Goal: Transaction & Acquisition: Download file/media

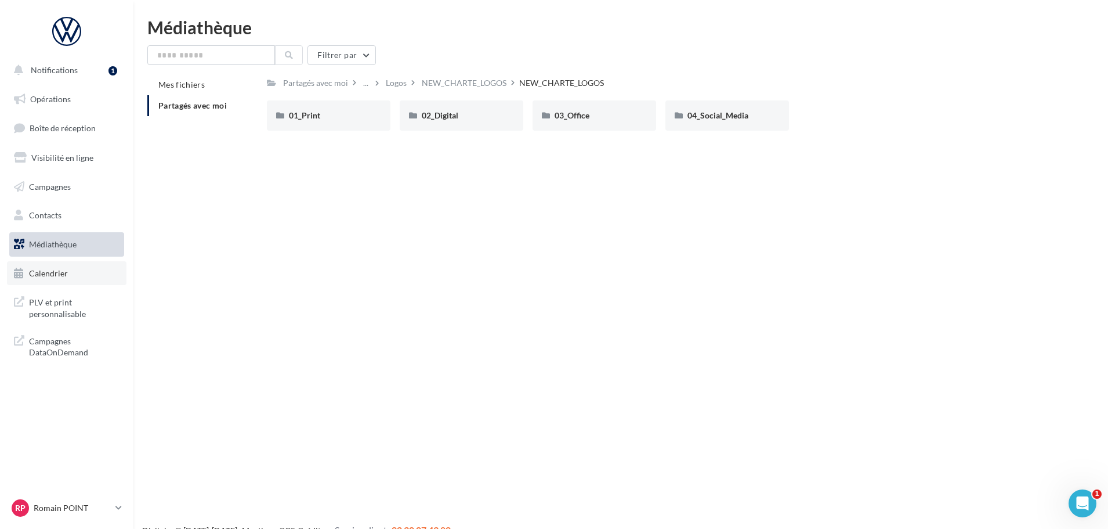
click at [43, 273] on span "Calendrier" at bounding box center [48, 273] width 39 height 10
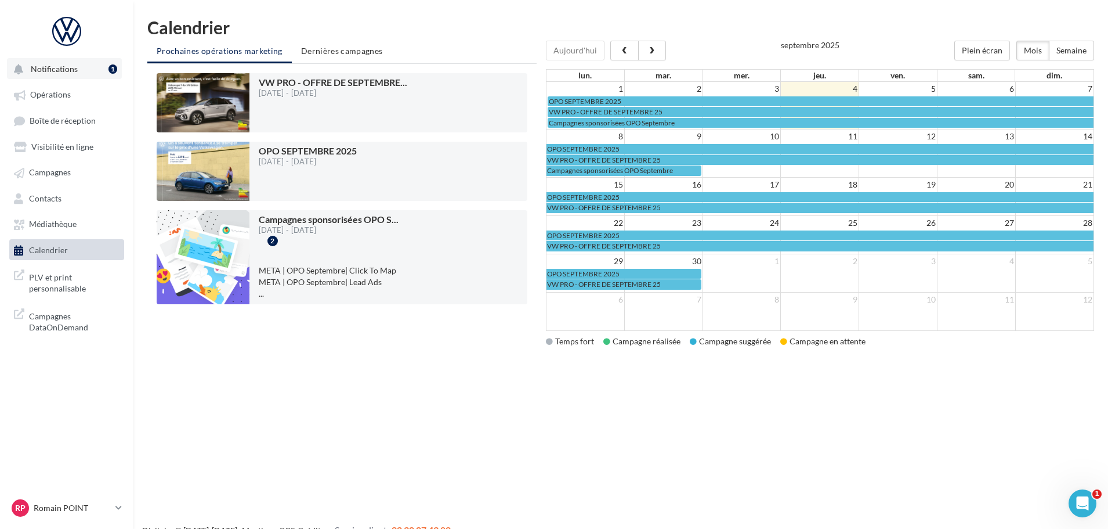
click at [70, 70] on span "Notifications" at bounding box center [54, 69] width 47 height 10
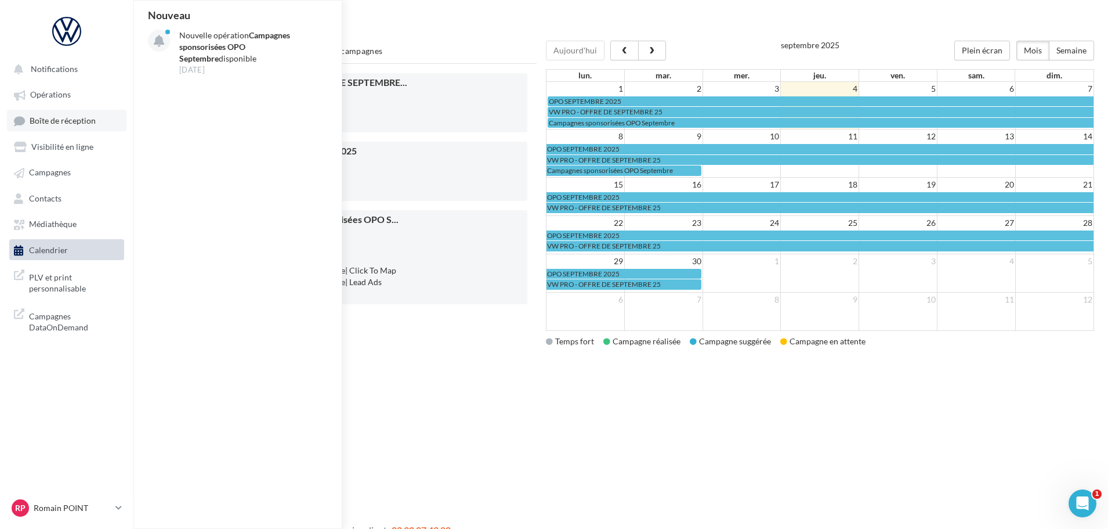
click at [46, 121] on span "Boîte de réception" at bounding box center [63, 120] width 66 height 10
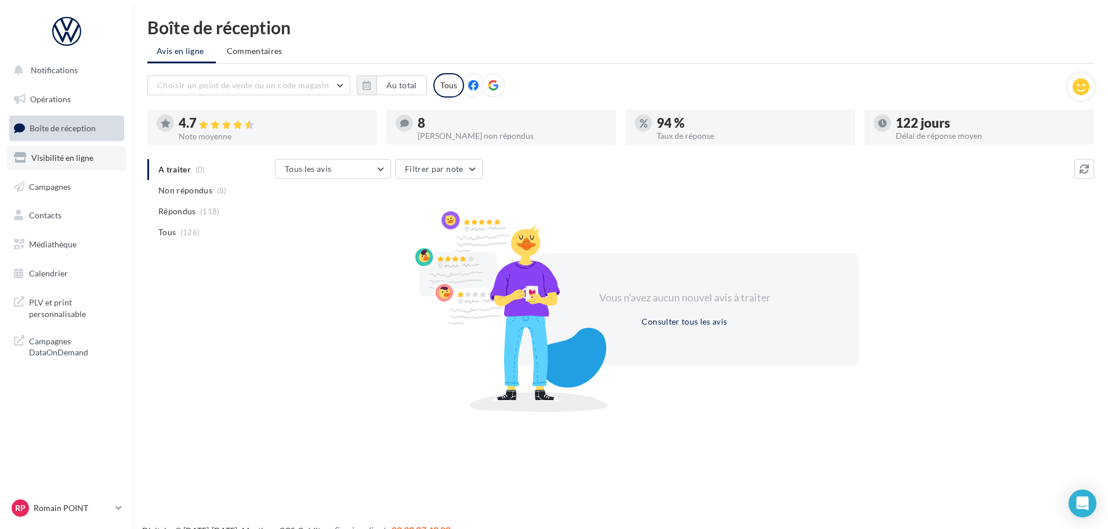
click at [63, 161] on span "Visibilité en ligne" at bounding box center [62, 158] width 62 height 10
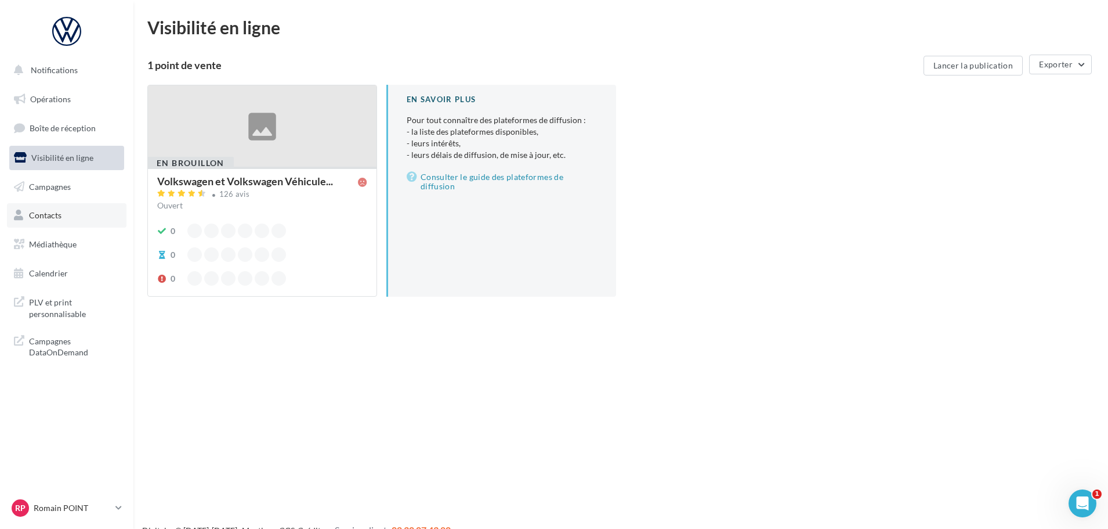
click at [59, 217] on span "Contacts" at bounding box center [45, 215] width 32 height 10
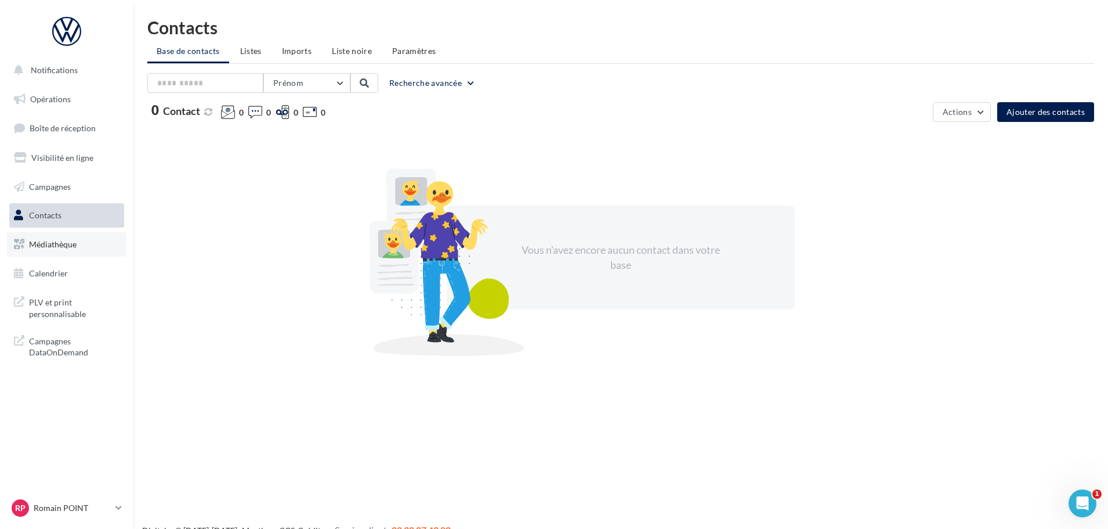
click at [66, 247] on span "Médiathèque" at bounding box center [53, 244] width 48 height 10
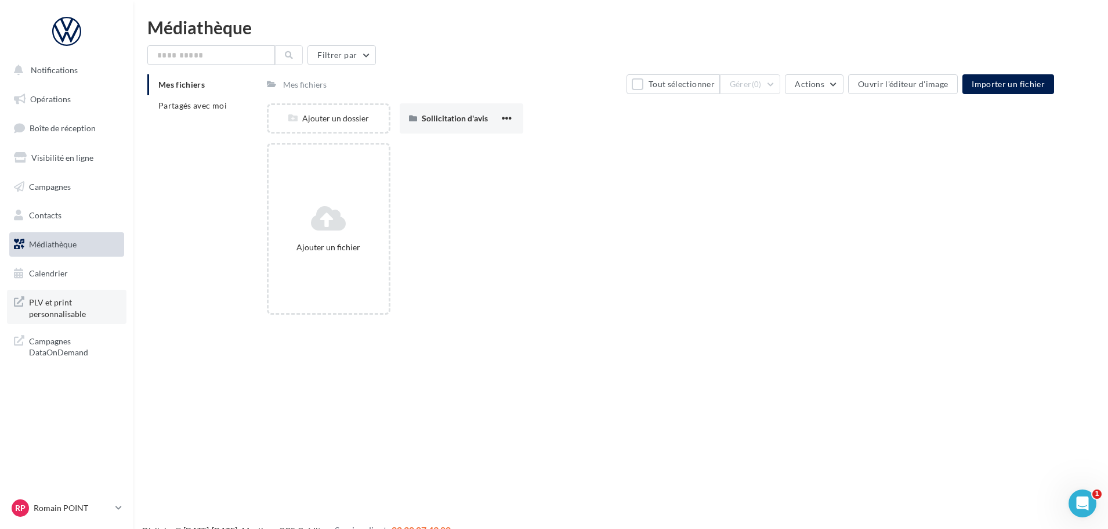
click at [92, 313] on span "PLV et print personnalisable" at bounding box center [74, 306] width 91 height 25
click at [171, 105] on span "Partagés avec moi" at bounding box center [192, 105] width 68 height 10
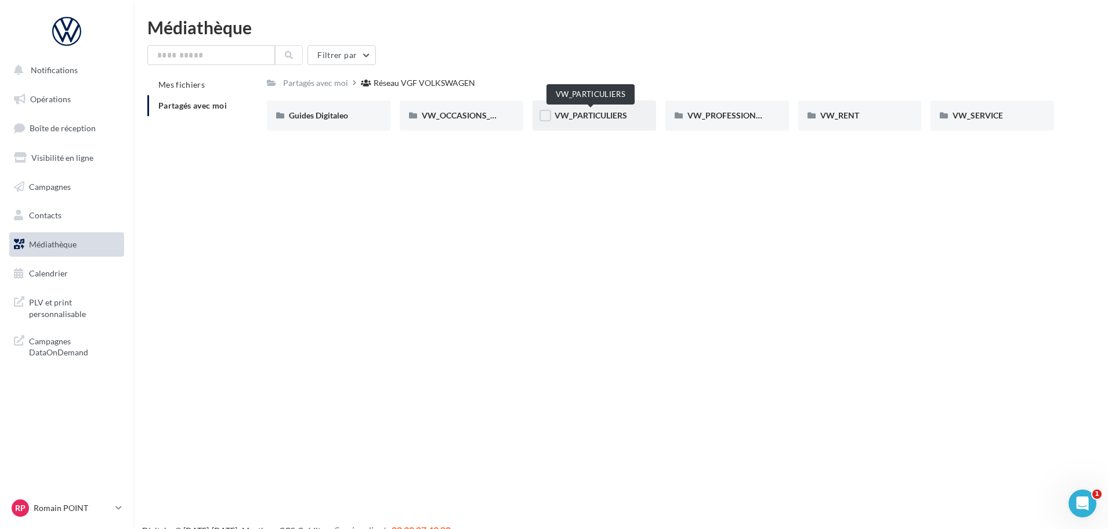
click at [594, 115] on span "VW_PARTICULIERS" at bounding box center [591, 115] width 73 height 10
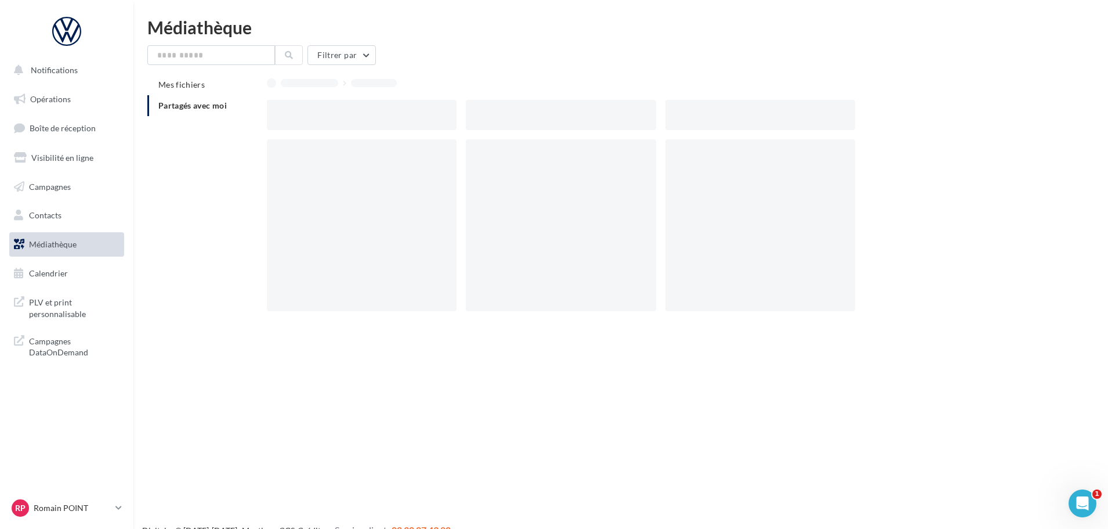
click at [594, 115] on div at bounding box center [561, 115] width 190 height 30
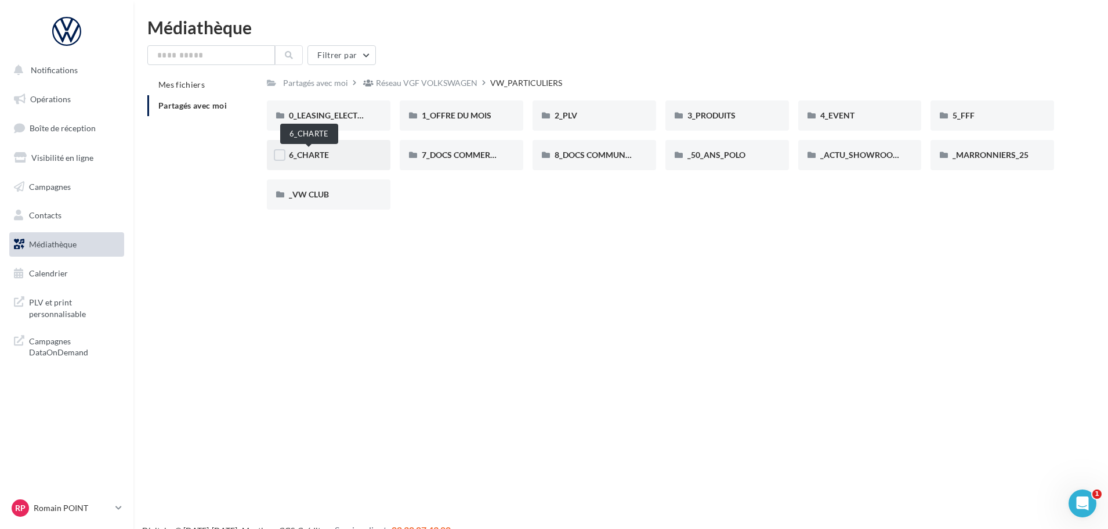
click at [306, 155] on span "6_CHARTE" at bounding box center [309, 155] width 40 height 10
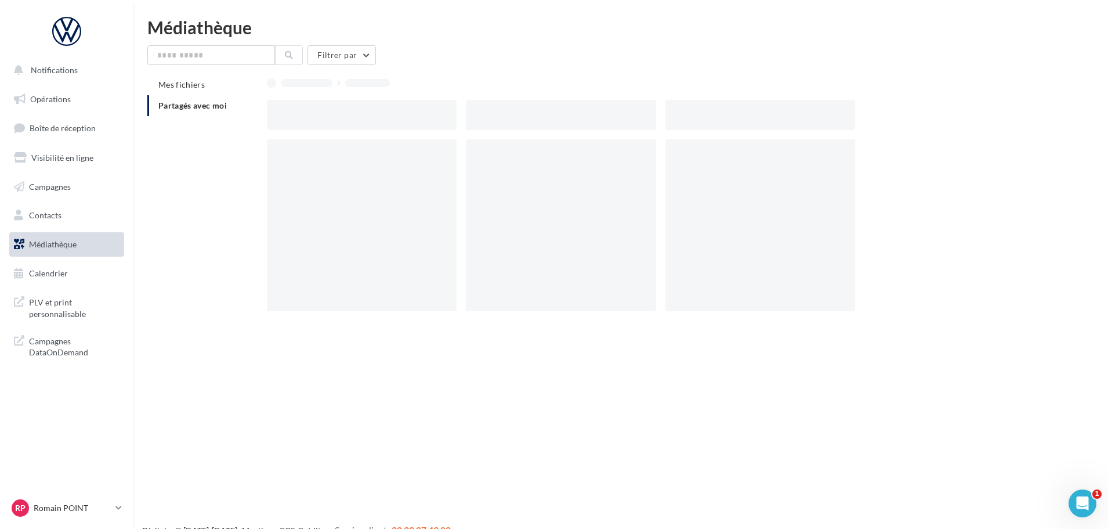
click at [306, 155] on div at bounding box center [362, 225] width 190 height 172
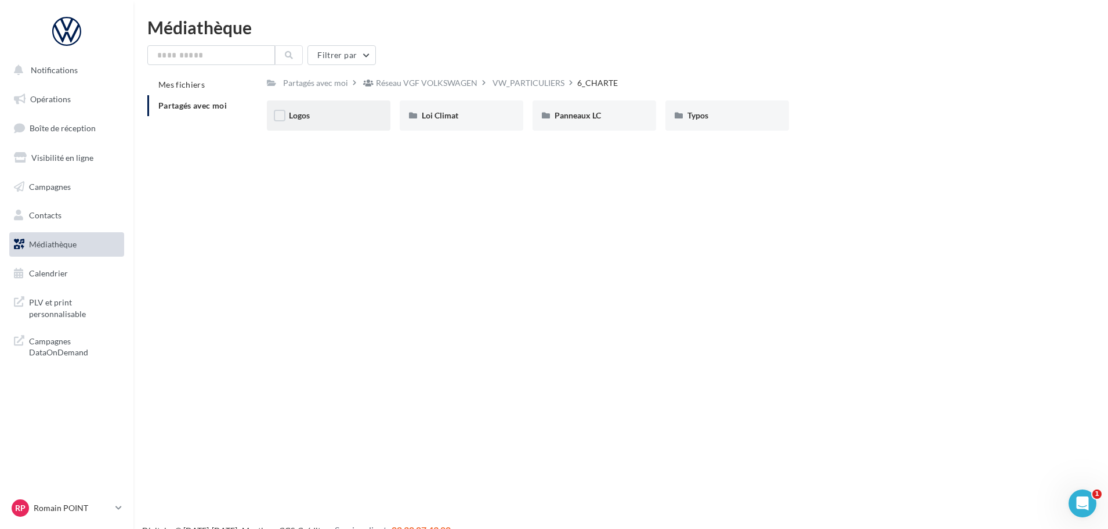
click at [308, 113] on span "Logos" at bounding box center [299, 115] width 21 height 10
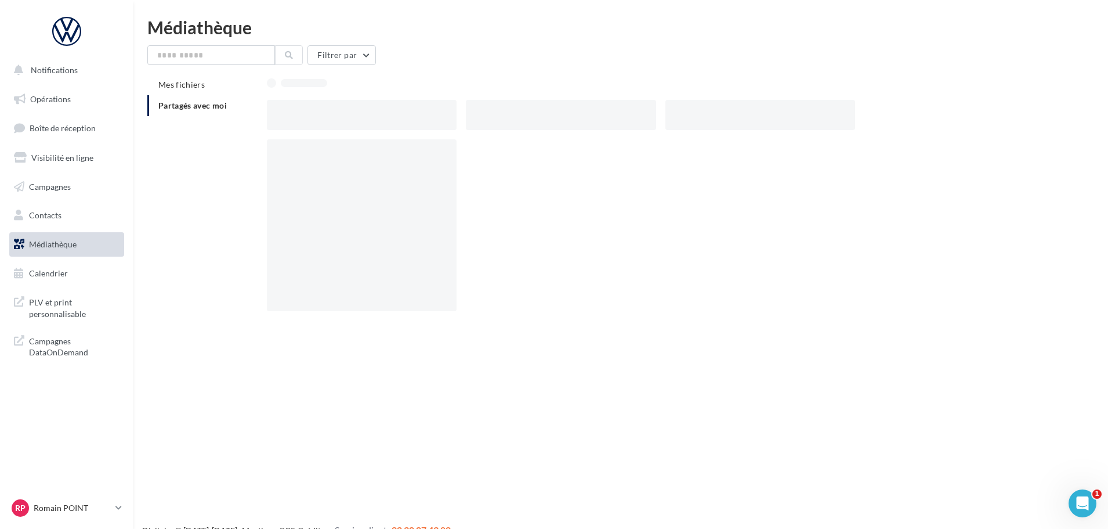
click at [308, 113] on div at bounding box center [362, 115] width 190 height 30
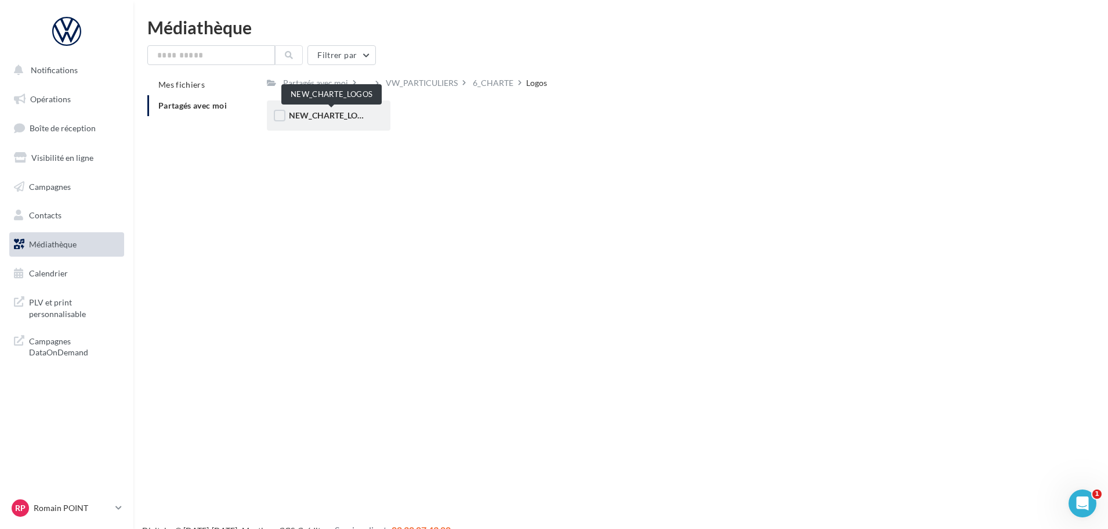
click at [314, 114] on span "NEW_CHARTE_LOGOS" at bounding box center [331, 115] width 85 height 10
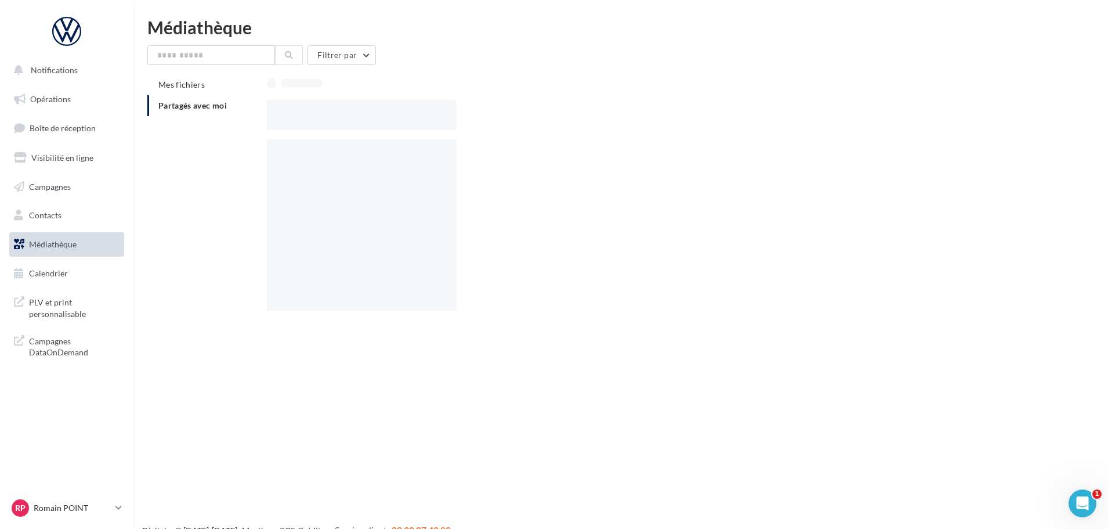
click at [314, 114] on div at bounding box center [362, 115] width 190 height 30
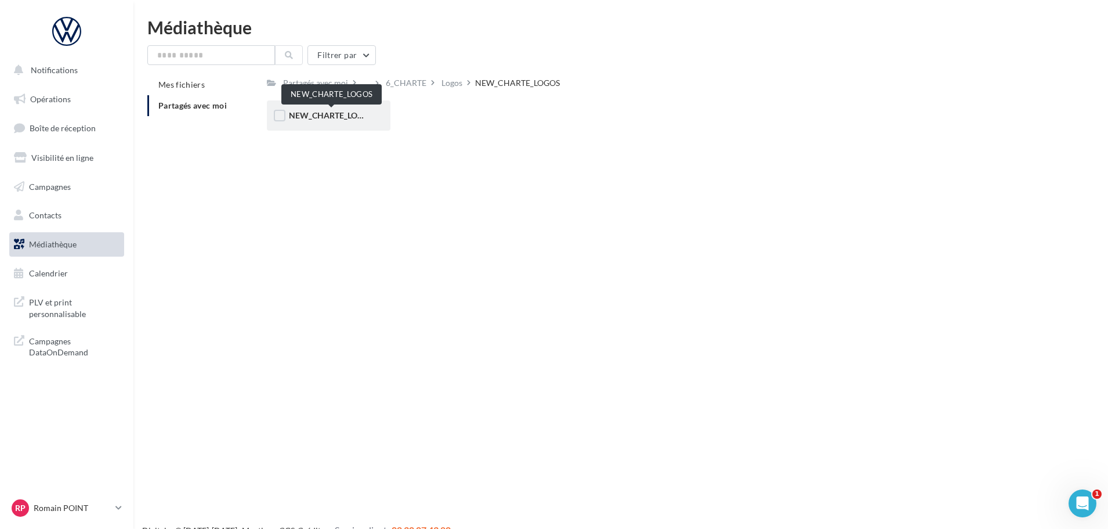
click at [320, 117] on span "NEW_CHARTE_LOGOS" at bounding box center [331, 115] width 85 height 10
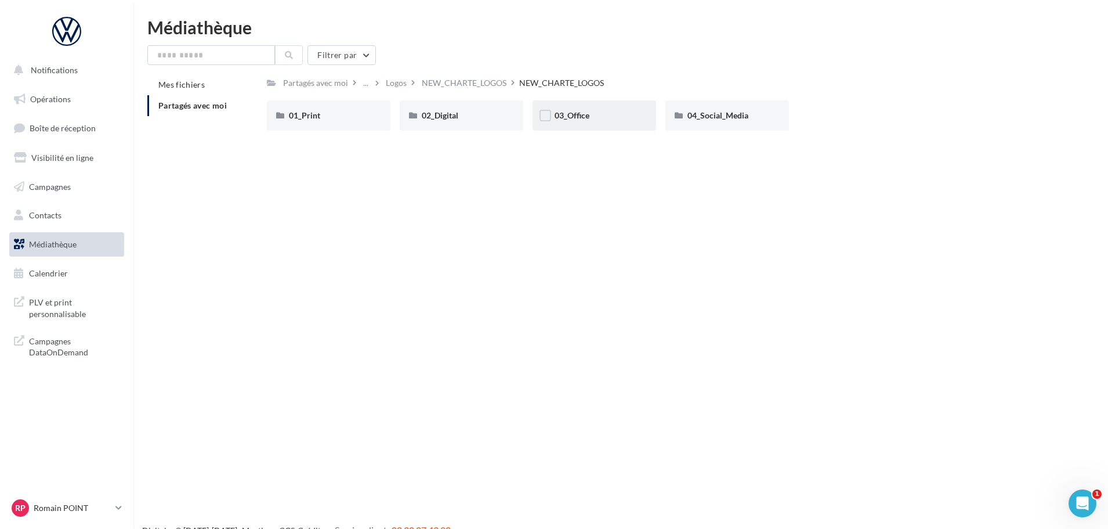
click at [590, 117] on div "03_Office" at bounding box center [594, 116] width 79 height 12
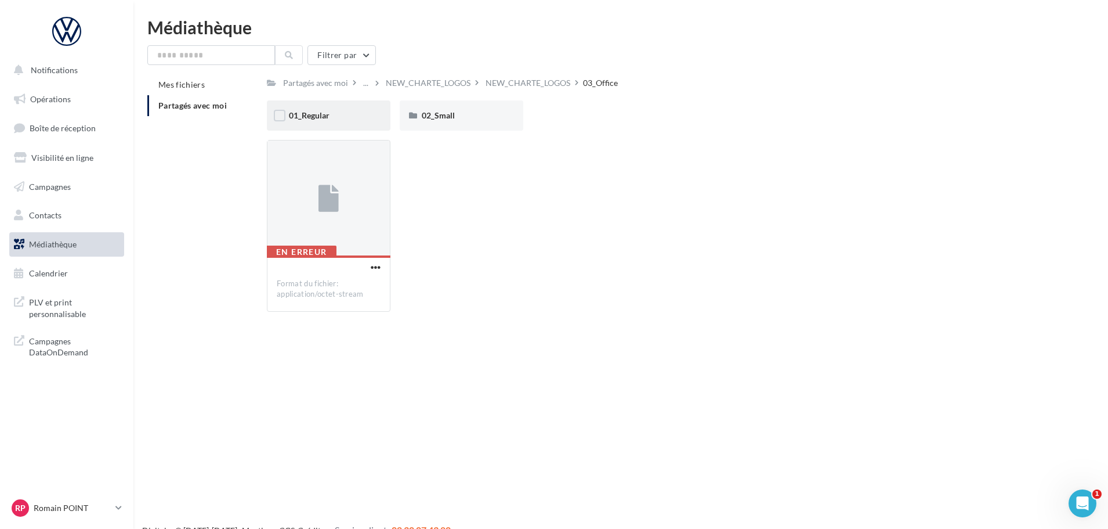
click at [324, 107] on div "01_Regular" at bounding box center [329, 115] width 124 height 30
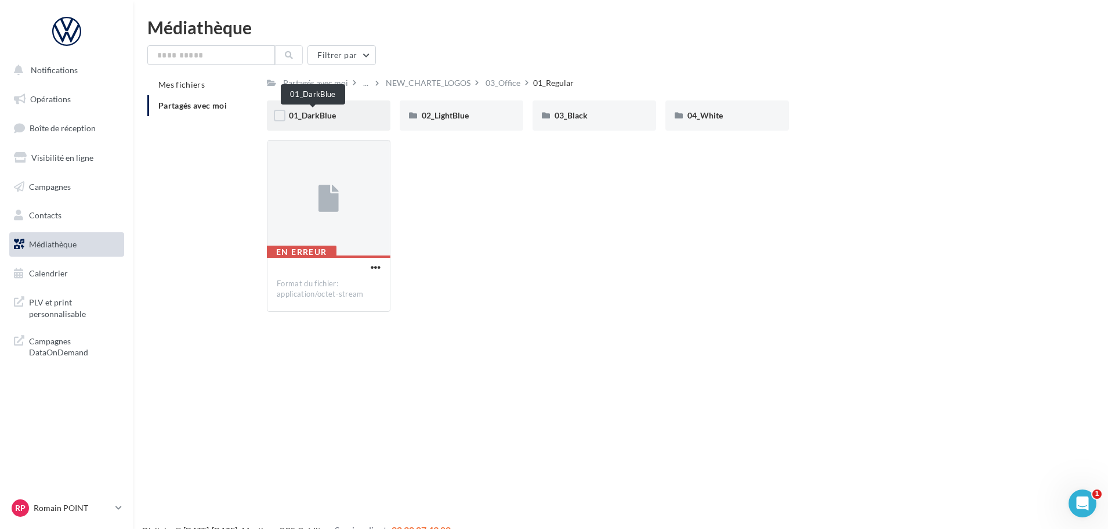
click at [330, 117] on span "01_DarkBlue" at bounding box center [312, 115] width 47 height 10
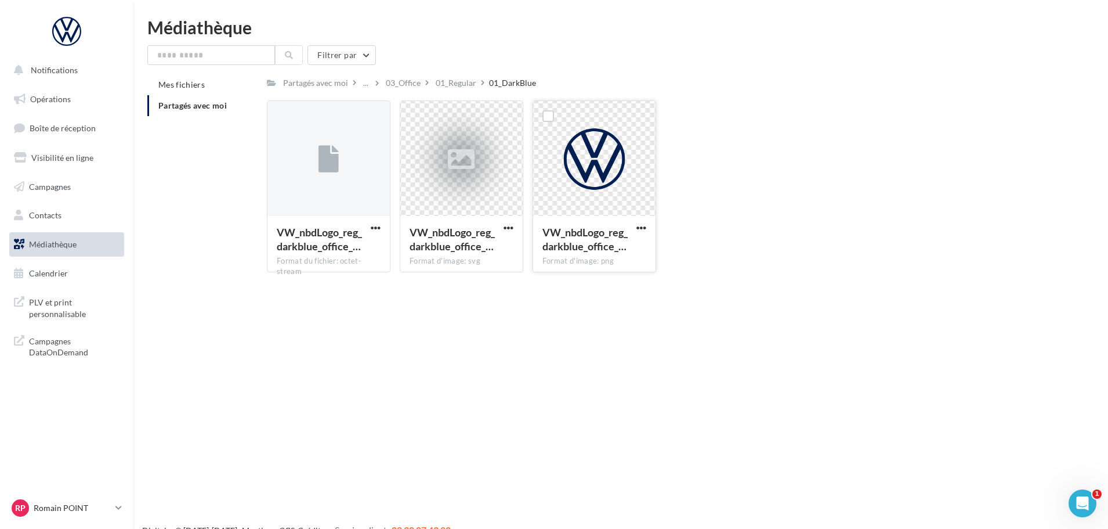
click at [583, 170] on div at bounding box center [594, 159] width 122 height 116
click at [638, 226] on span "button" at bounding box center [641, 228] width 10 height 10
click at [594, 256] on button "Télécharger" at bounding box center [591, 251] width 116 height 30
click at [471, 196] on div at bounding box center [461, 159] width 122 height 116
click at [464, 185] on div at bounding box center [461, 159] width 122 height 116
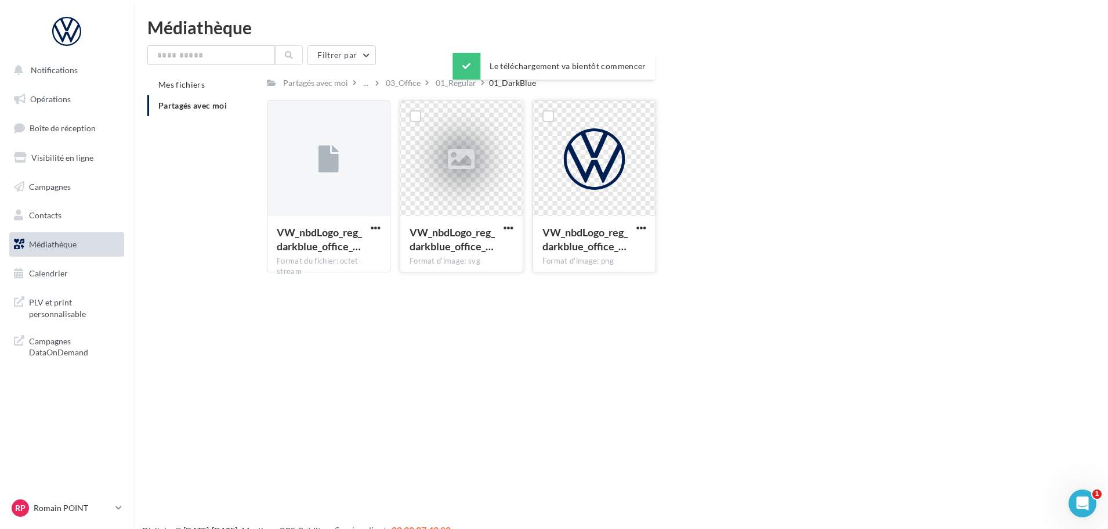
click at [464, 185] on div at bounding box center [461, 159] width 122 height 116
click at [346, 133] on div at bounding box center [328, 159] width 122 height 116
click at [331, 165] on icon at bounding box center [329, 159] width 20 height 27
click at [373, 222] on div at bounding box center [375, 228] width 15 height 12
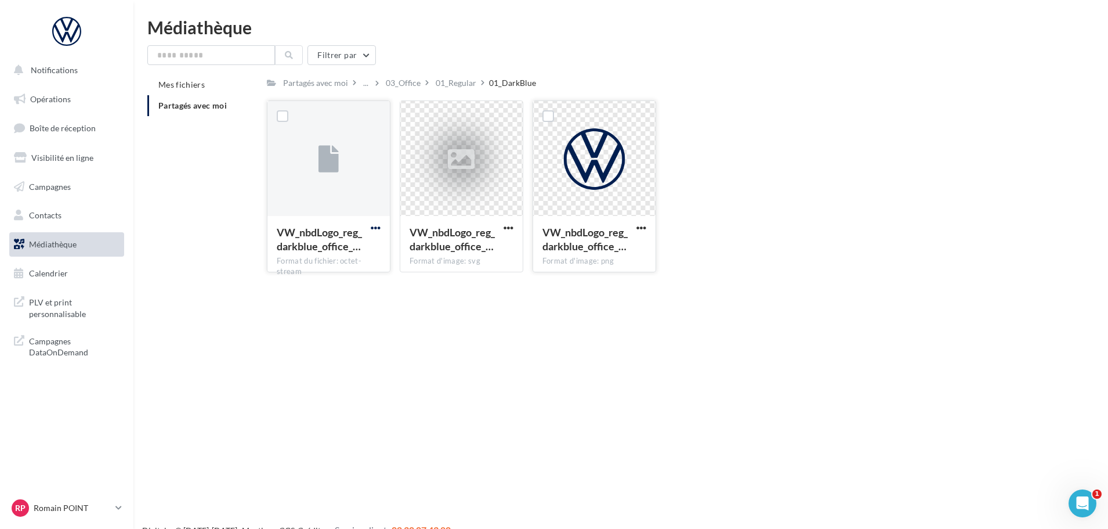
click at [374, 230] on span "button" at bounding box center [376, 228] width 10 height 10
click at [360, 256] on button "Télécharger" at bounding box center [325, 251] width 116 height 30
click at [347, 347] on div "Notifications Opérations Boîte de réception Visibilité en ligne Campagnes Conta…" at bounding box center [554, 283] width 1108 height 529
click at [455, 84] on div "Le téléchargement va bientôt commencer" at bounding box center [554, 68] width 202 height 31
click at [465, 82] on div "01_Regular" at bounding box center [456, 83] width 41 height 12
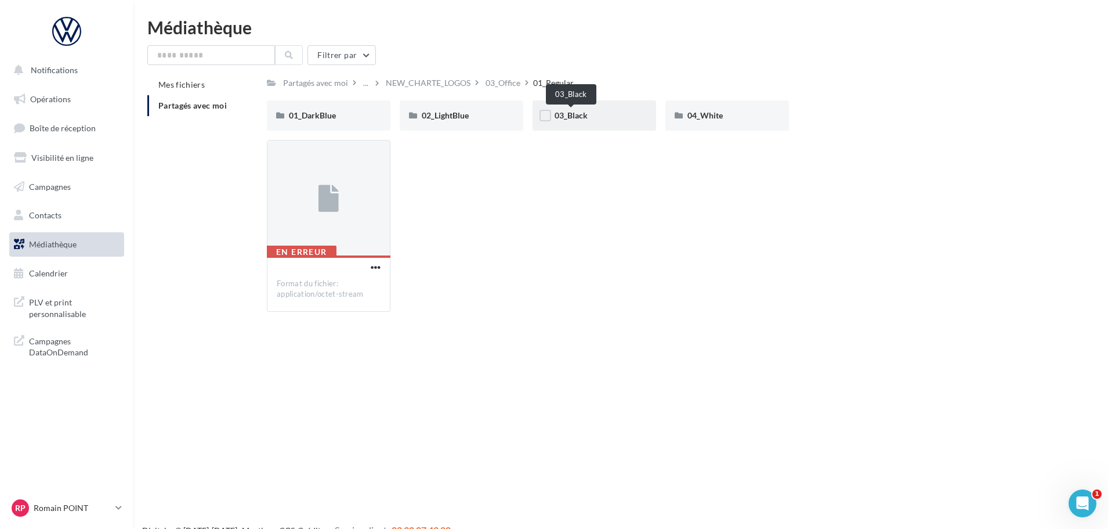
click at [584, 114] on span "03_Black" at bounding box center [571, 115] width 33 height 10
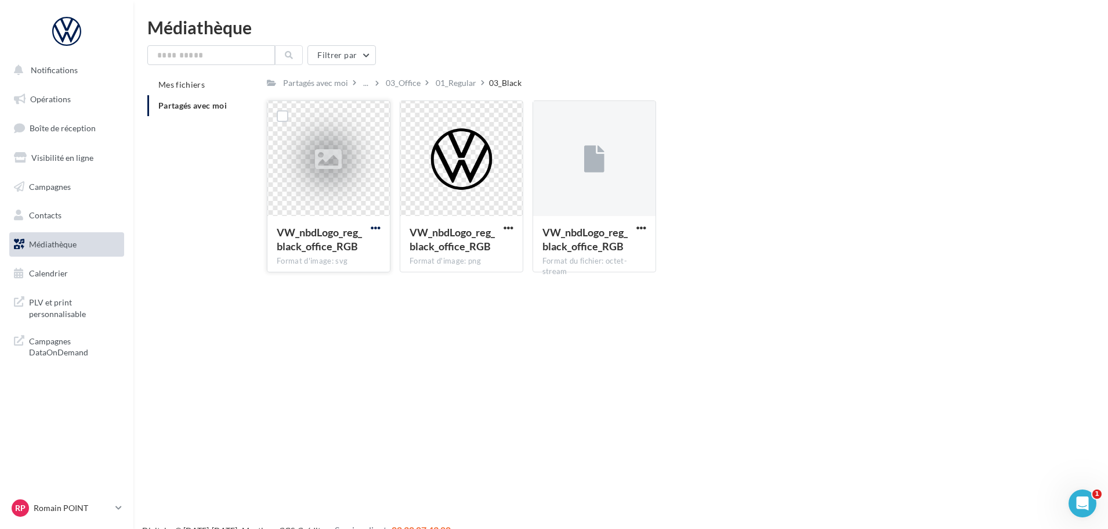
click at [378, 223] on span "button" at bounding box center [376, 228] width 10 height 10
click at [317, 259] on button "Télécharger" at bounding box center [325, 251] width 116 height 30
click at [635, 228] on button "button" at bounding box center [641, 229] width 15 height 12
click at [627, 261] on button "Télécharger" at bounding box center [591, 251] width 116 height 30
click at [440, 48] on div "Filtrer par" at bounding box center [620, 55] width 947 height 20
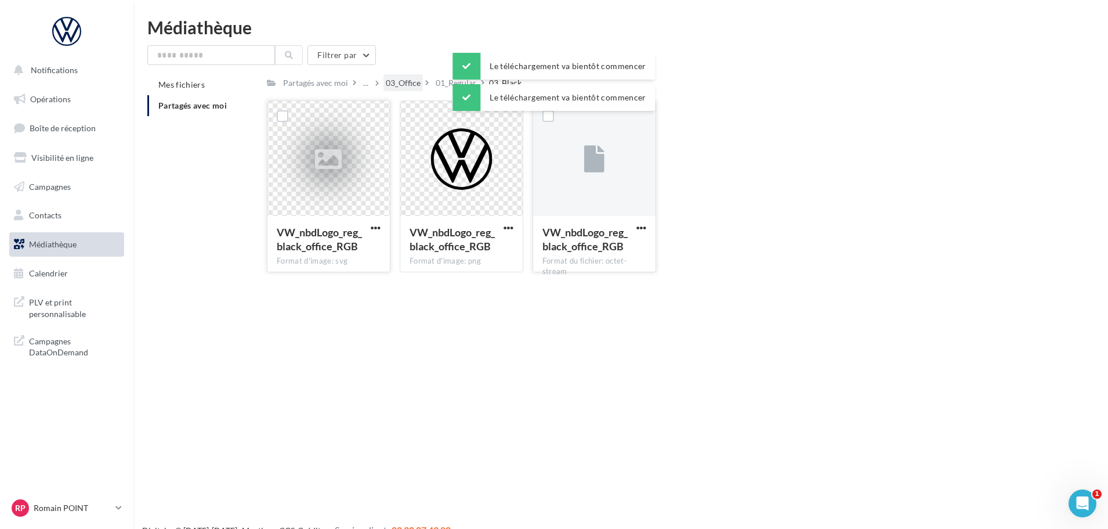
click at [406, 83] on div "03_Office" at bounding box center [403, 83] width 35 height 12
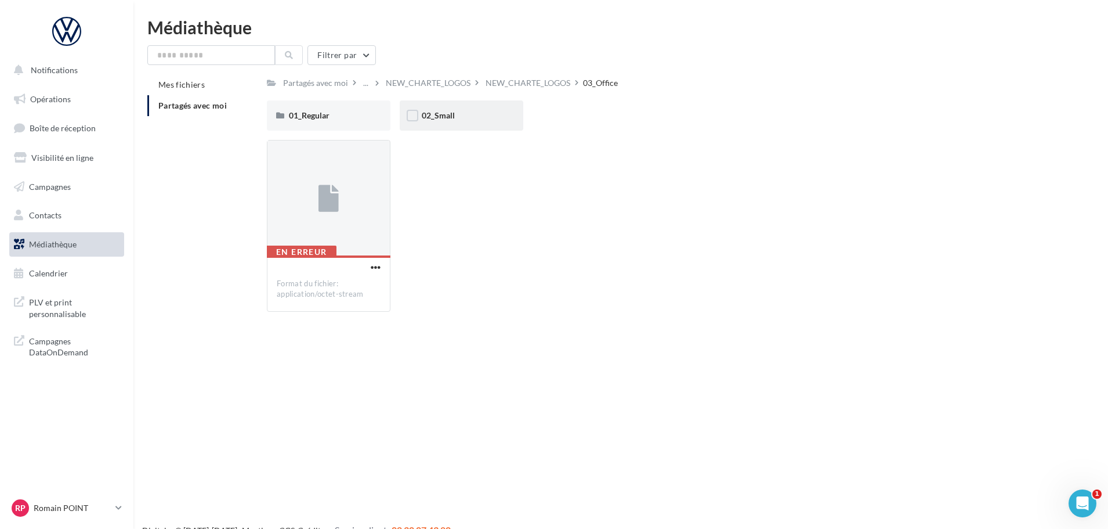
click at [441, 122] on div "02_Small" at bounding box center [462, 115] width 124 height 30
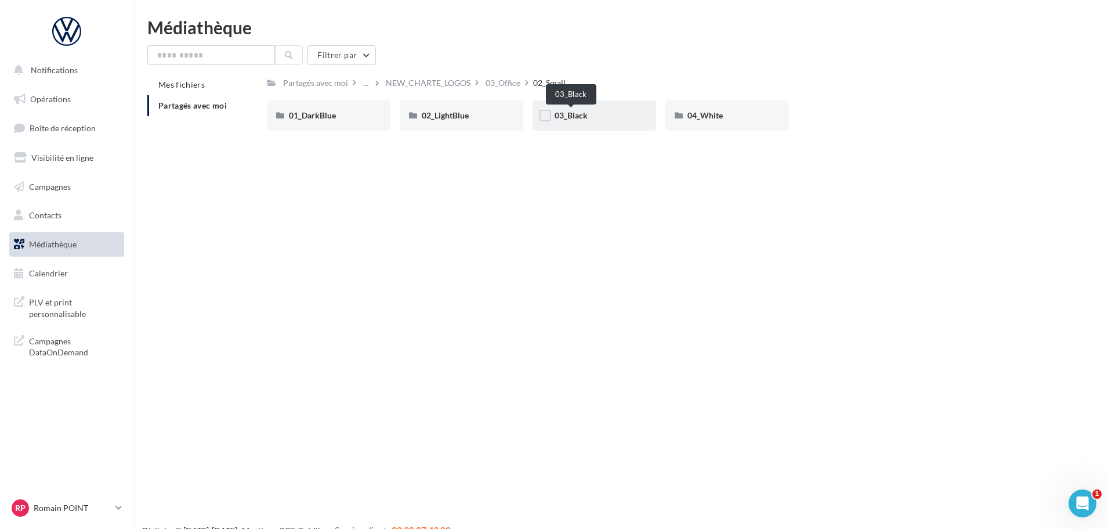
click at [583, 114] on span "03_Black" at bounding box center [571, 115] width 33 height 10
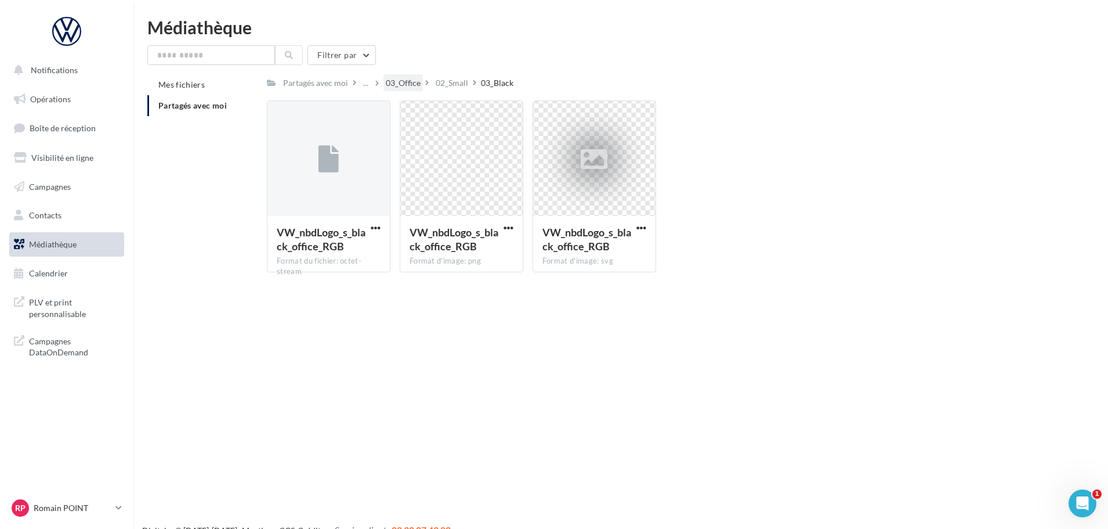
click at [414, 82] on div "03_Office" at bounding box center [403, 83] width 35 height 12
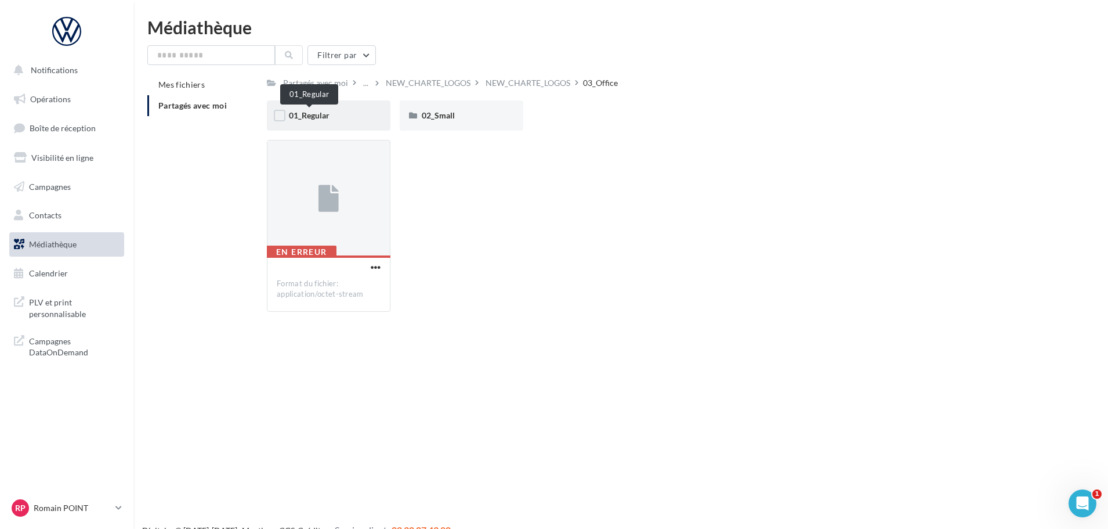
click at [320, 116] on span "01_Regular" at bounding box center [309, 115] width 41 height 10
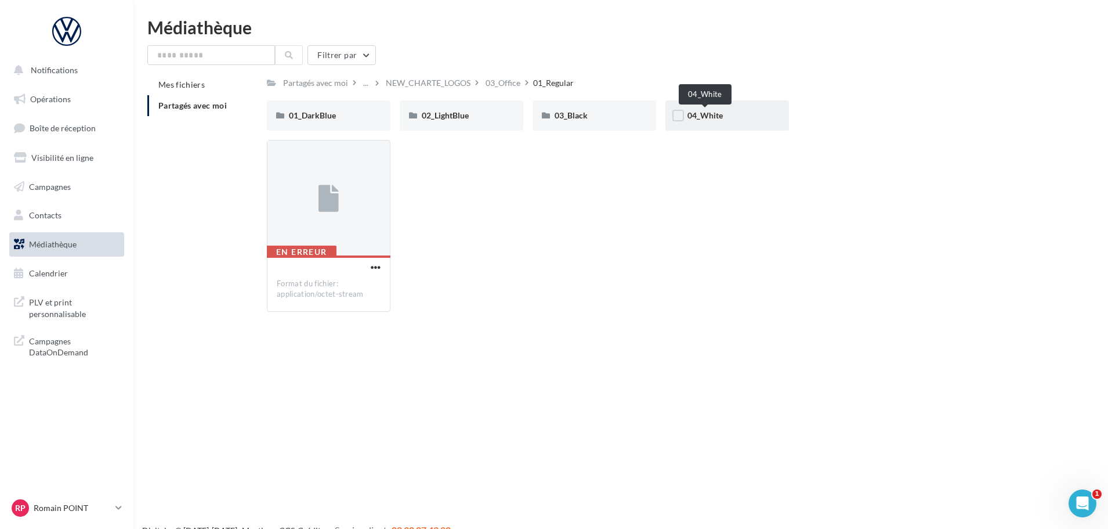
click at [722, 114] on span "04_White" at bounding box center [705, 115] width 35 height 10
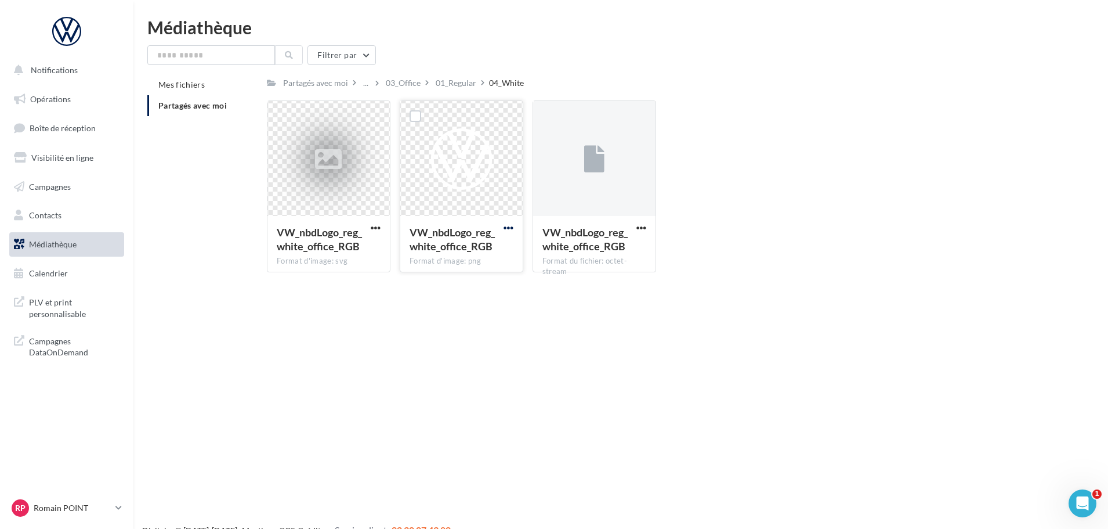
click at [506, 227] on span "button" at bounding box center [509, 228] width 10 height 10
click at [470, 247] on button "Télécharger" at bounding box center [458, 251] width 116 height 30
click at [377, 225] on span "button" at bounding box center [376, 228] width 10 height 10
click at [342, 255] on button "Télécharger" at bounding box center [325, 251] width 116 height 30
click at [648, 224] on button "button" at bounding box center [641, 229] width 15 height 12
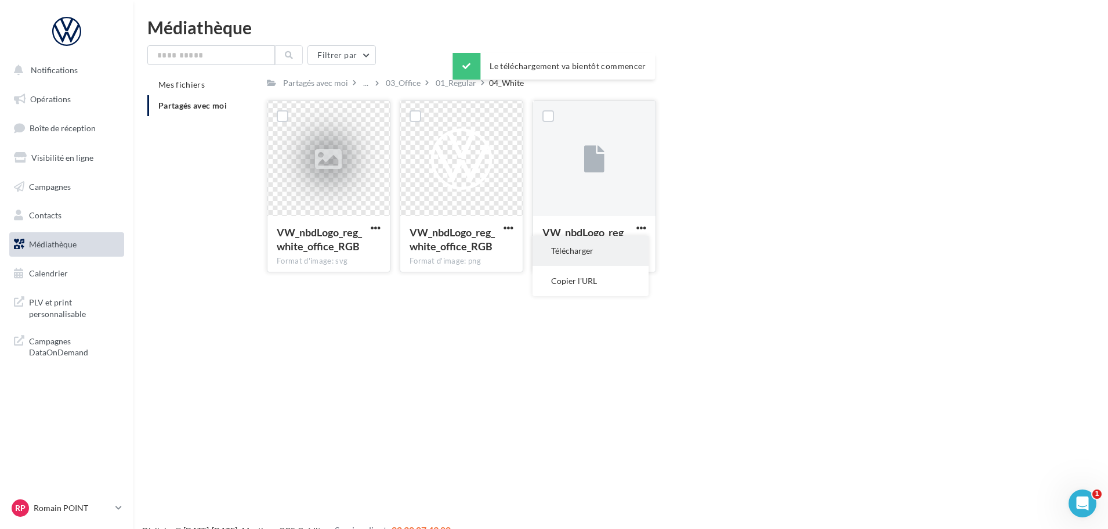
click at [628, 245] on button "Télécharger" at bounding box center [591, 251] width 116 height 30
click at [405, 85] on div "03_Office" at bounding box center [403, 83] width 35 height 12
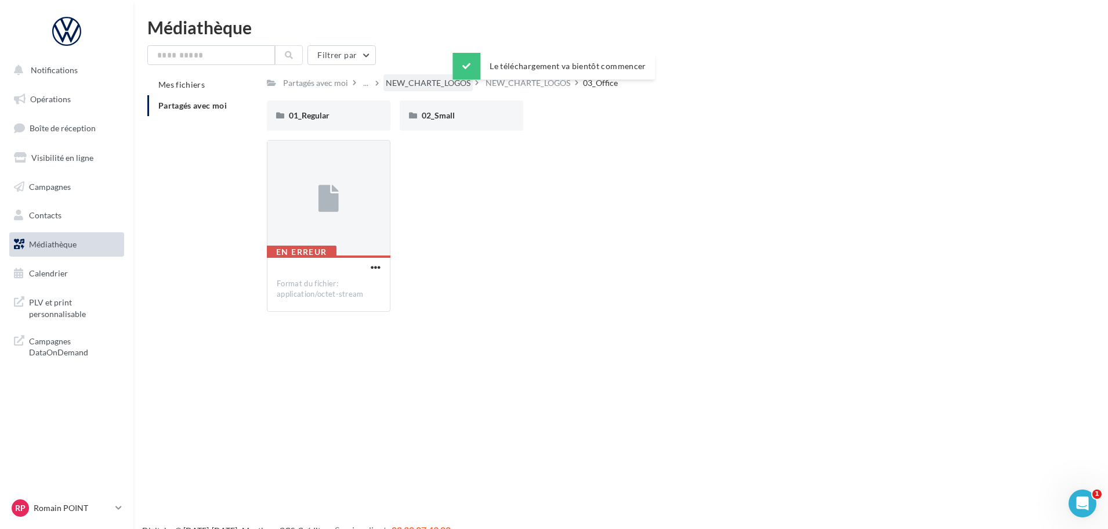
click at [418, 78] on div "NEW_CHARTE_LOGOS" at bounding box center [428, 83] width 85 height 12
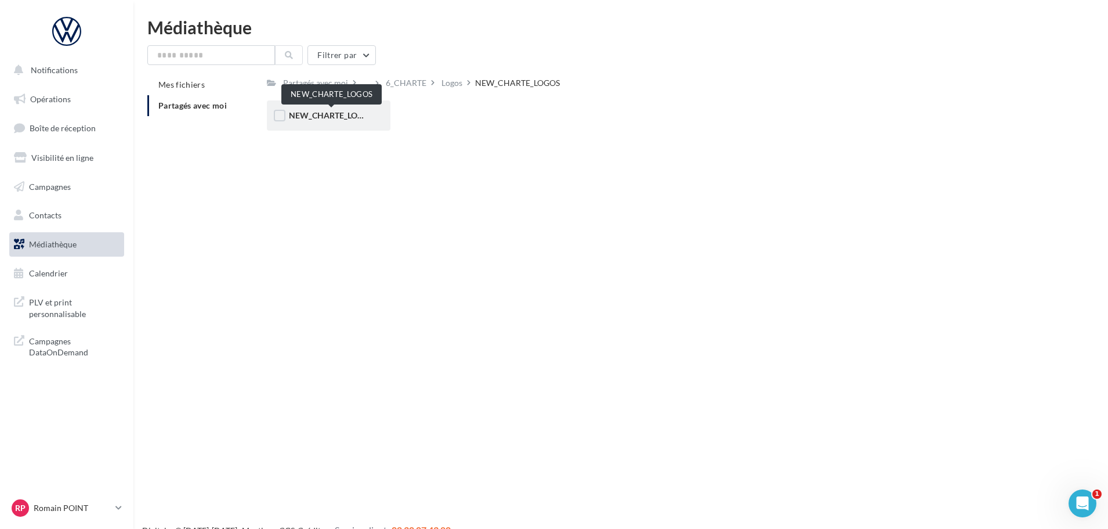
click at [319, 118] on span "NEW_CHARTE_LOGOS" at bounding box center [331, 115] width 85 height 10
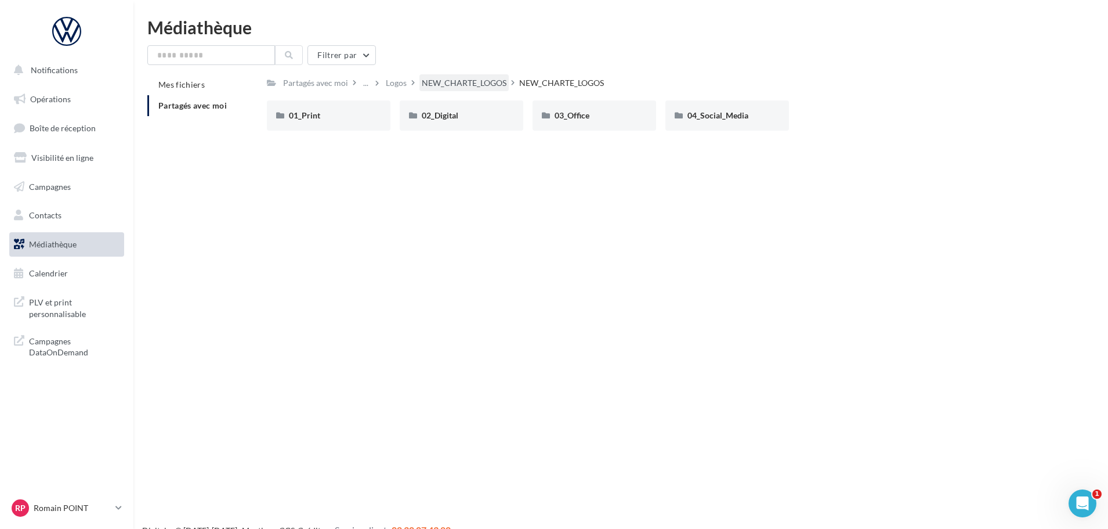
click at [468, 86] on div "NEW_CHARTE_LOGOS" at bounding box center [464, 83] width 85 height 12
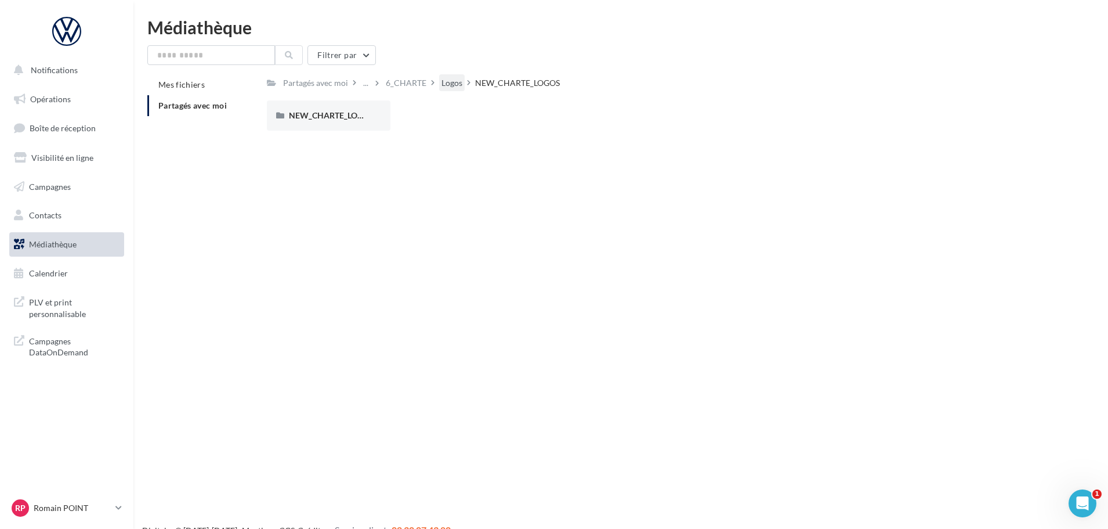
click at [439, 81] on div "Logos" at bounding box center [452, 82] width 26 height 17
click at [494, 83] on div "6_CHARTE" at bounding box center [493, 83] width 41 height 12
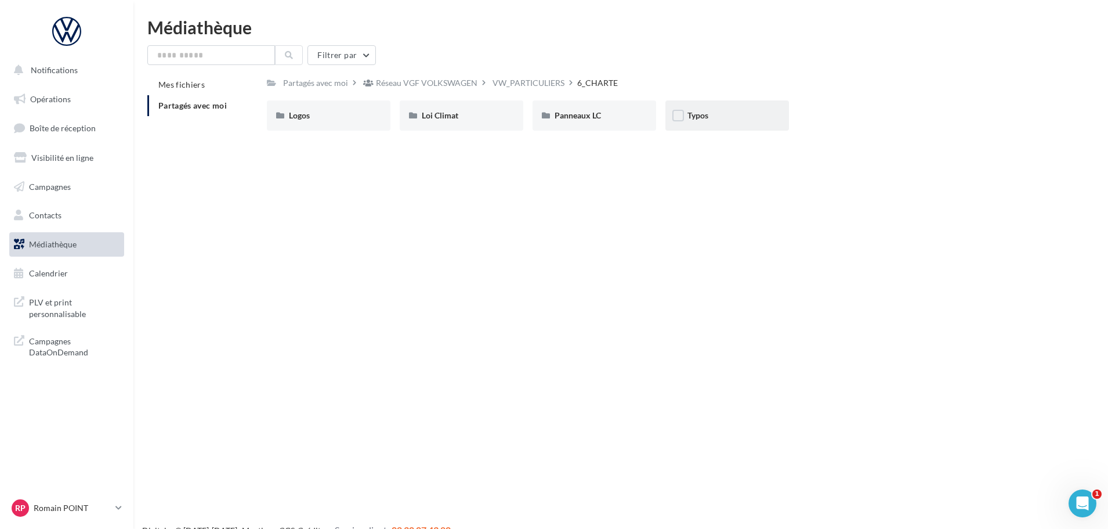
click at [704, 121] on div "Typos" at bounding box center [727, 116] width 79 height 12
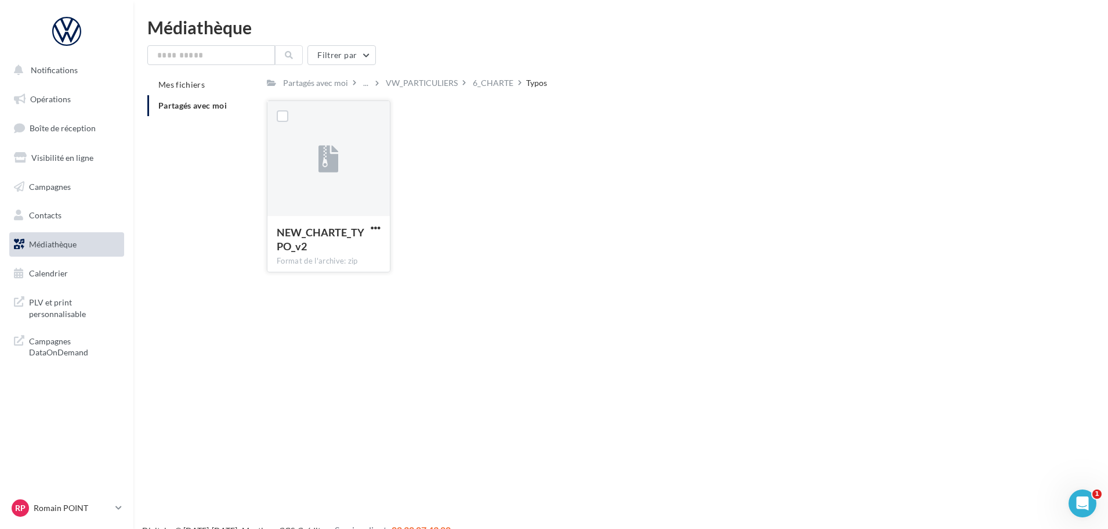
click at [326, 186] on div at bounding box center [328, 159] width 122 height 116
click at [376, 219] on div "NEW_CHARTE_TYPO_v2 Format de l'archive: zip" at bounding box center [328, 243] width 122 height 55
click at [374, 226] on span "button" at bounding box center [376, 228] width 10 height 10
click at [359, 239] on button "Télécharger" at bounding box center [325, 251] width 116 height 30
